Goal: Transaction & Acquisition: Subscribe to service/newsletter

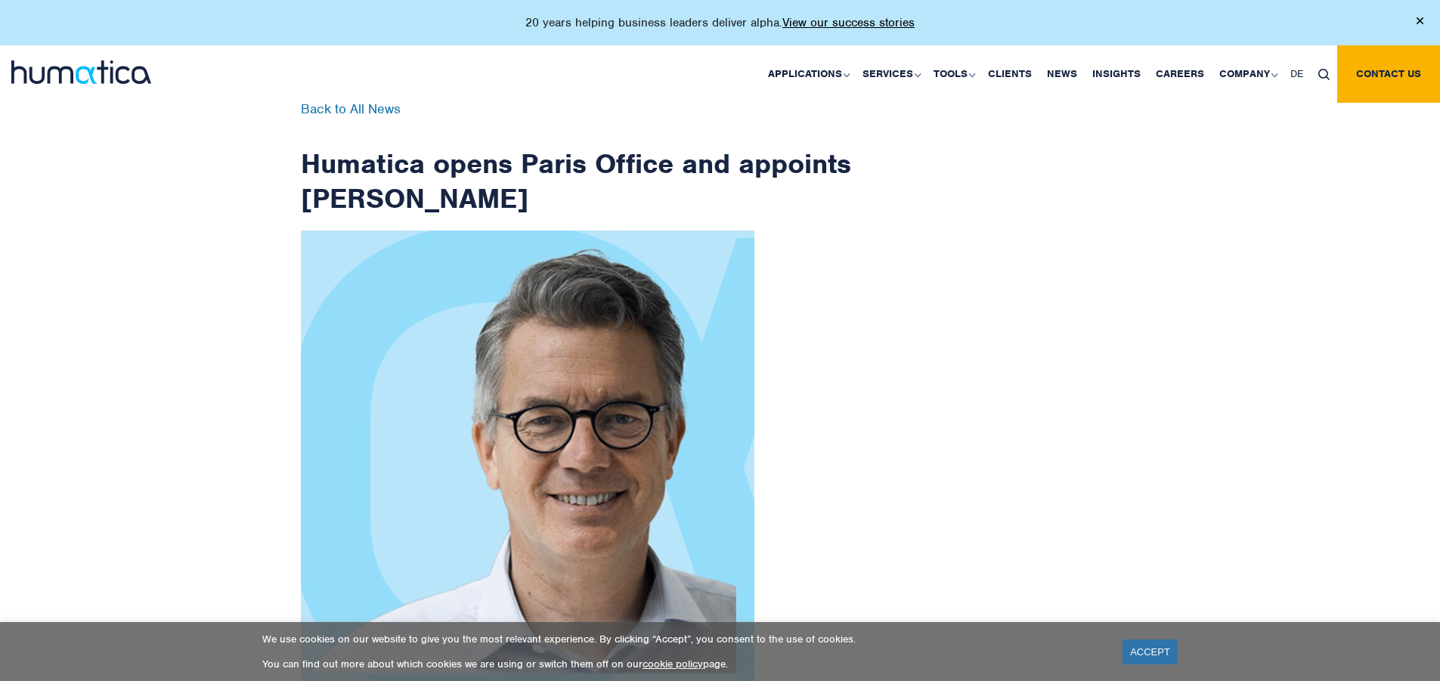
scroll to position [2411, 0]
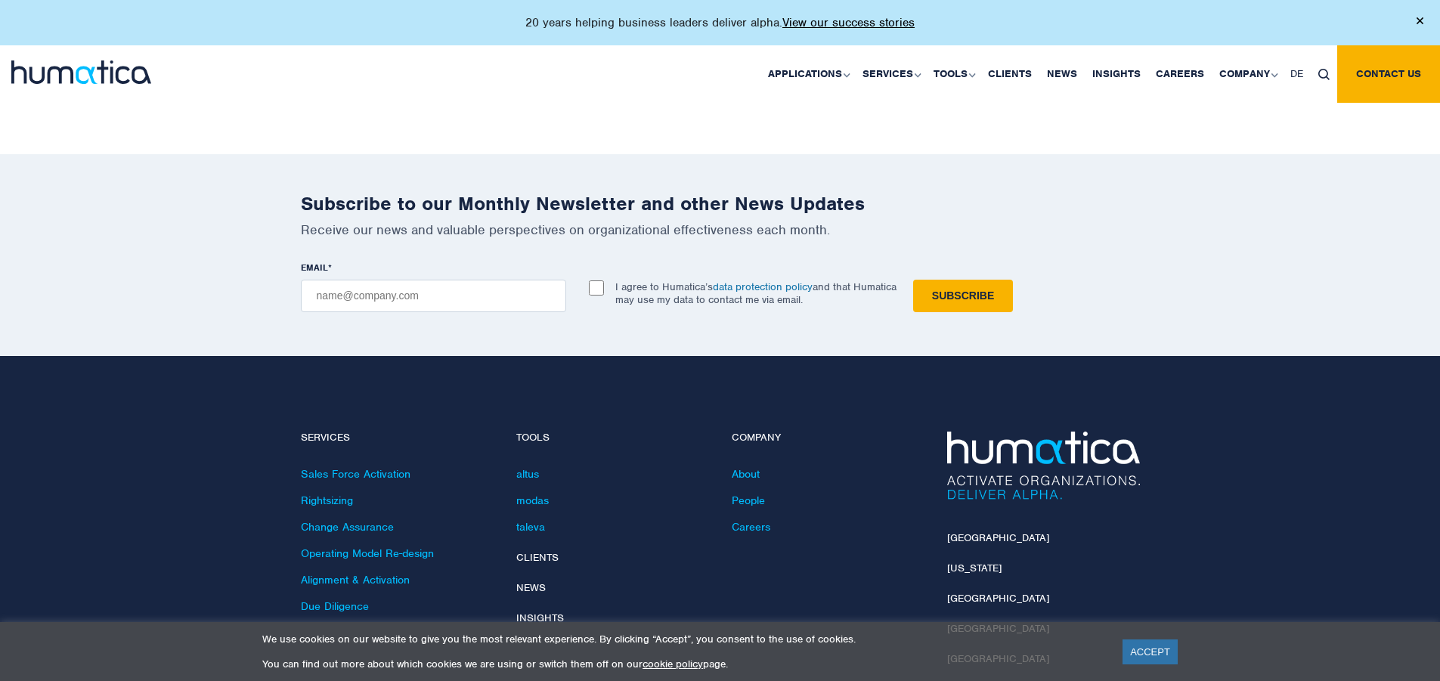
checkbox input "true"
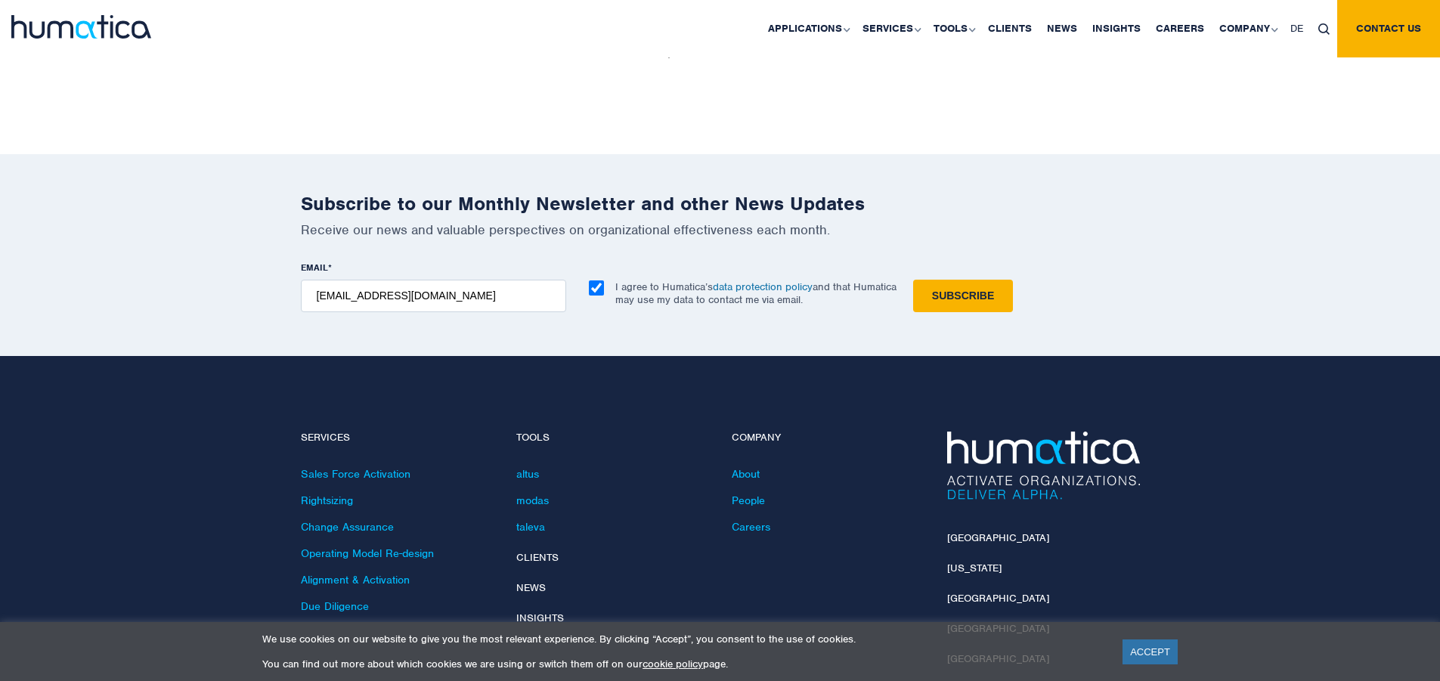
type input "[EMAIL_ADDRESS][DOMAIN_NAME]"
click at [913, 280] on input "Subscribe" at bounding box center [963, 296] width 100 height 33
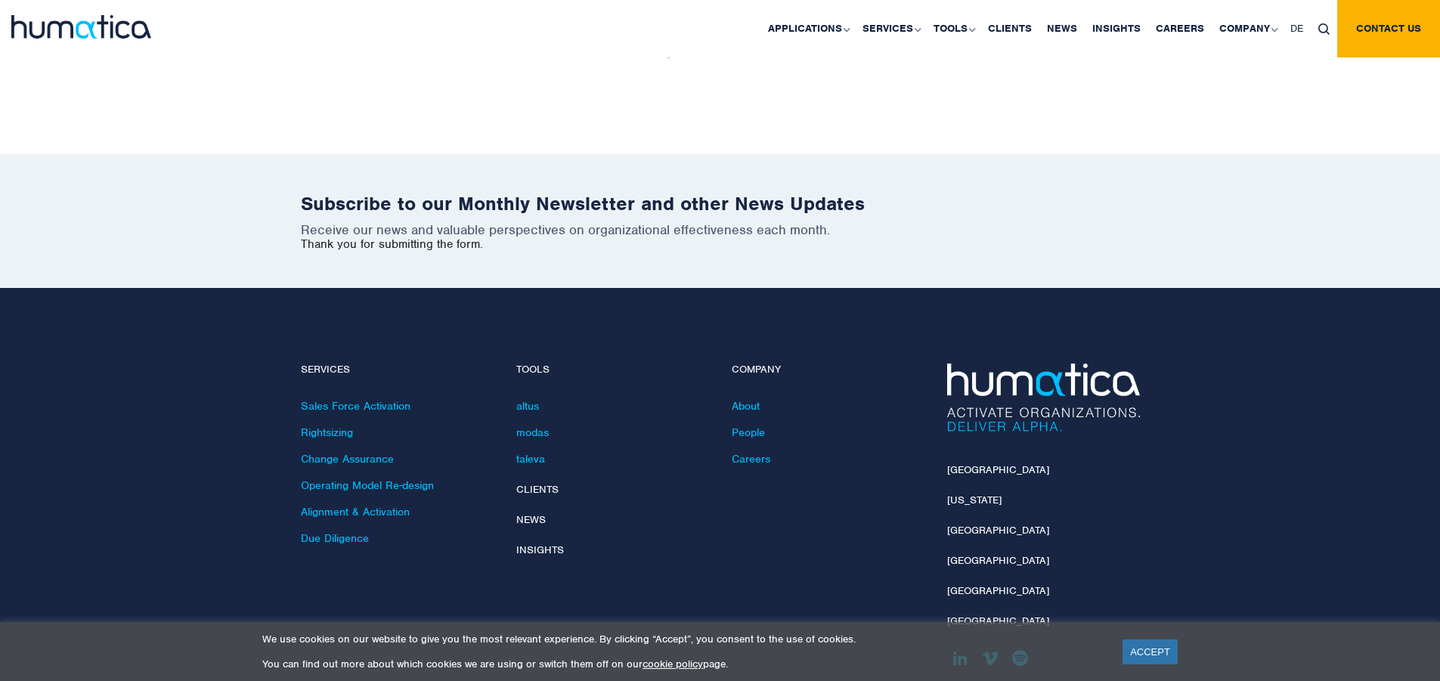
scroll to position [2343, 0]
